Goal: Navigation & Orientation: Understand site structure

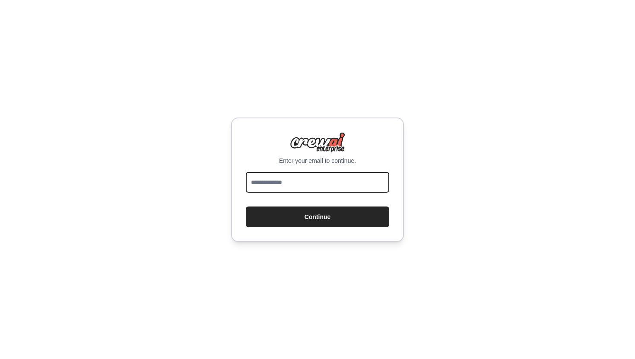
click at [302, 183] on input "email" at bounding box center [317, 182] width 143 height 21
type input "**********"
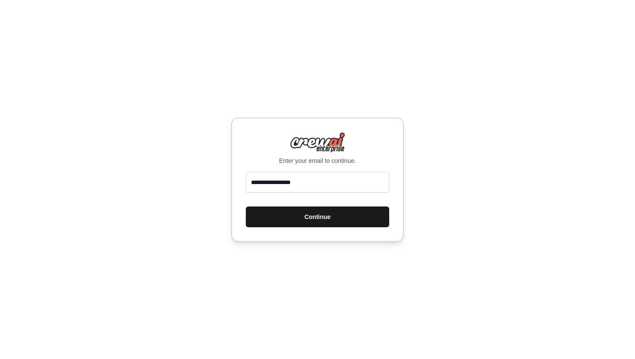
click at [311, 214] on button "Continue" at bounding box center [317, 216] width 143 height 21
click at [319, 216] on button "Continue" at bounding box center [317, 216] width 143 height 21
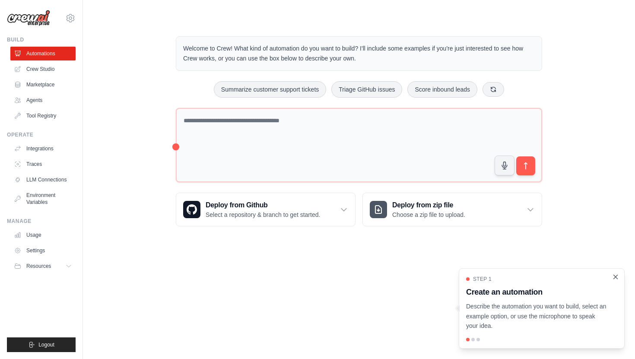
click at [616, 276] on icon "Close walkthrough" at bounding box center [616, 277] width 4 height 4
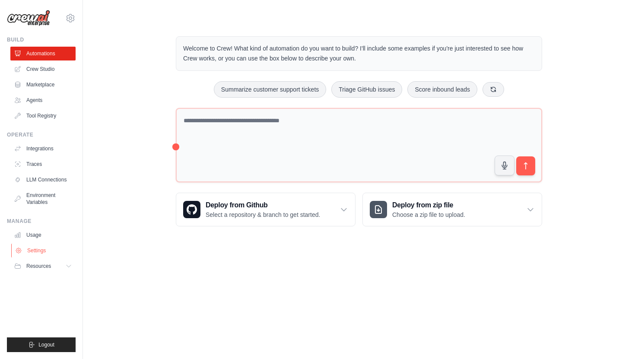
click at [40, 252] on link "Settings" at bounding box center [43, 251] width 65 height 14
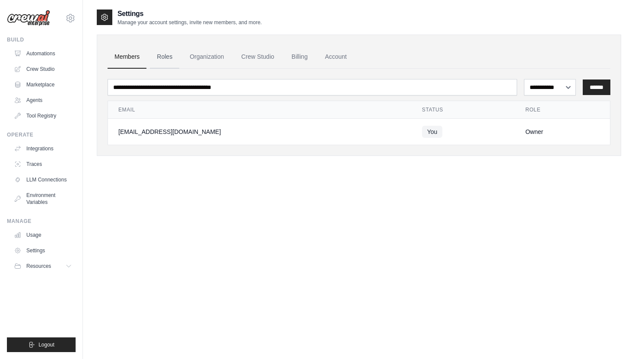
click at [159, 54] on link "Roles" at bounding box center [164, 56] width 29 height 23
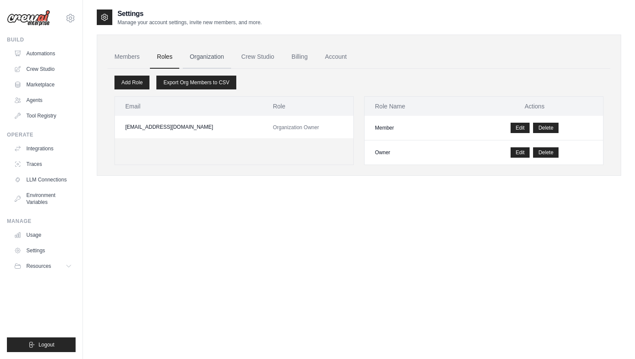
click at [204, 56] on link "Organization" at bounding box center [207, 56] width 48 height 23
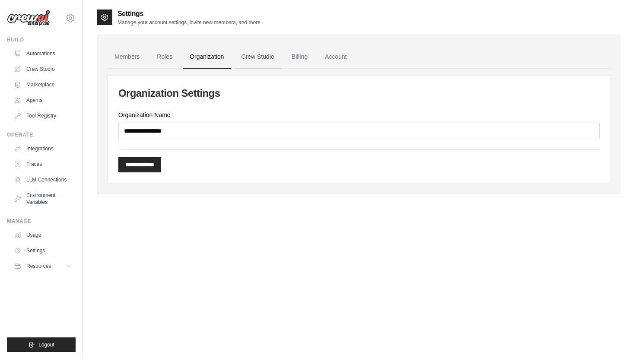
click at [253, 56] on link "Crew Studio" at bounding box center [258, 56] width 47 height 23
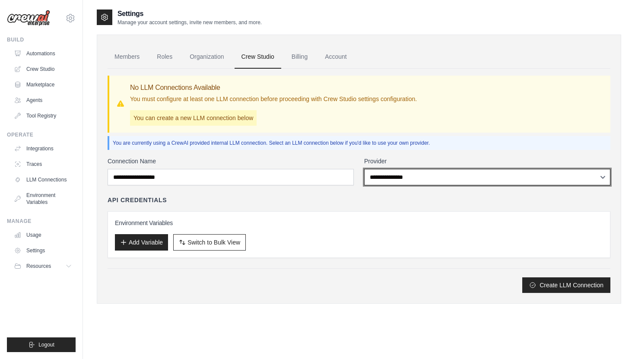
click at [403, 174] on select "**********" at bounding box center [487, 177] width 246 height 16
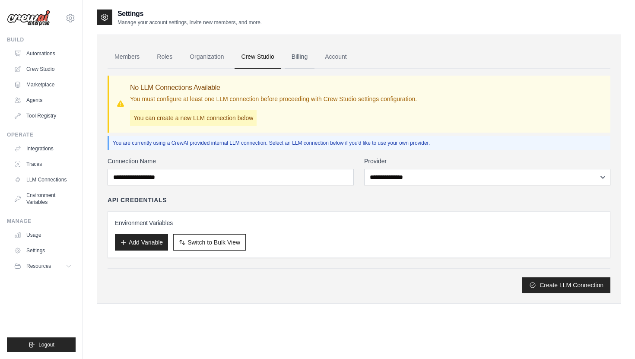
click at [300, 60] on link "Billing" at bounding box center [300, 56] width 30 height 23
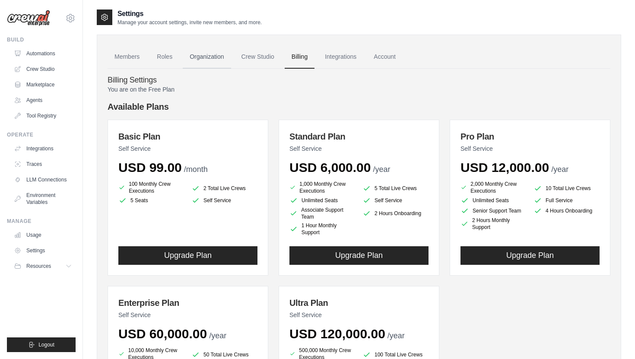
click at [208, 55] on link "Organization" at bounding box center [207, 56] width 48 height 23
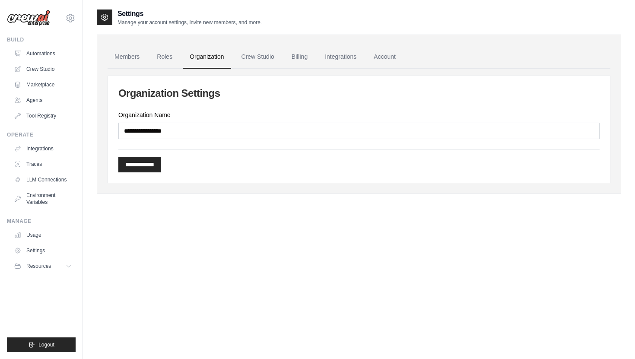
click at [34, 19] on img at bounding box center [28, 18] width 43 height 16
click at [47, 197] on link "Environment Variables" at bounding box center [43, 198] width 65 height 21
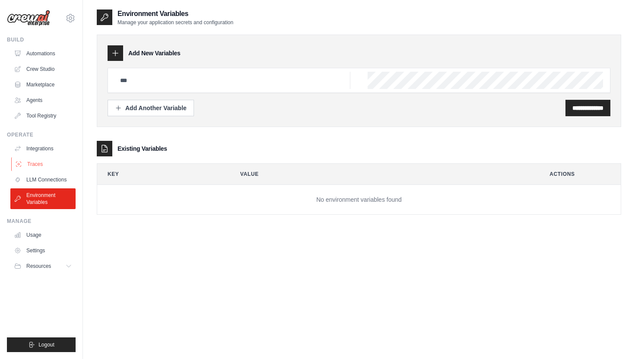
click at [36, 166] on link "Traces" at bounding box center [43, 164] width 65 height 14
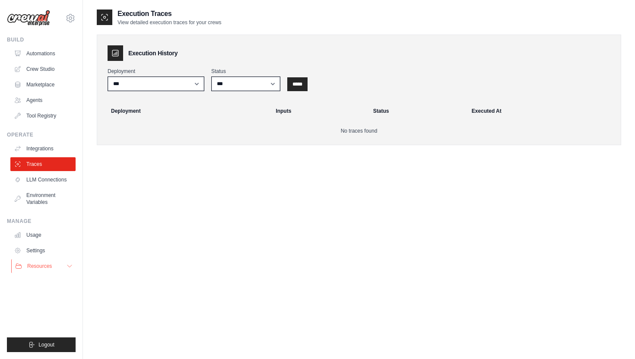
click at [45, 264] on span "Resources" at bounding box center [39, 266] width 25 height 7
click at [43, 279] on span "Documentation" at bounding box center [48, 280] width 35 height 7
